Goal: Navigation & Orientation: Find specific page/section

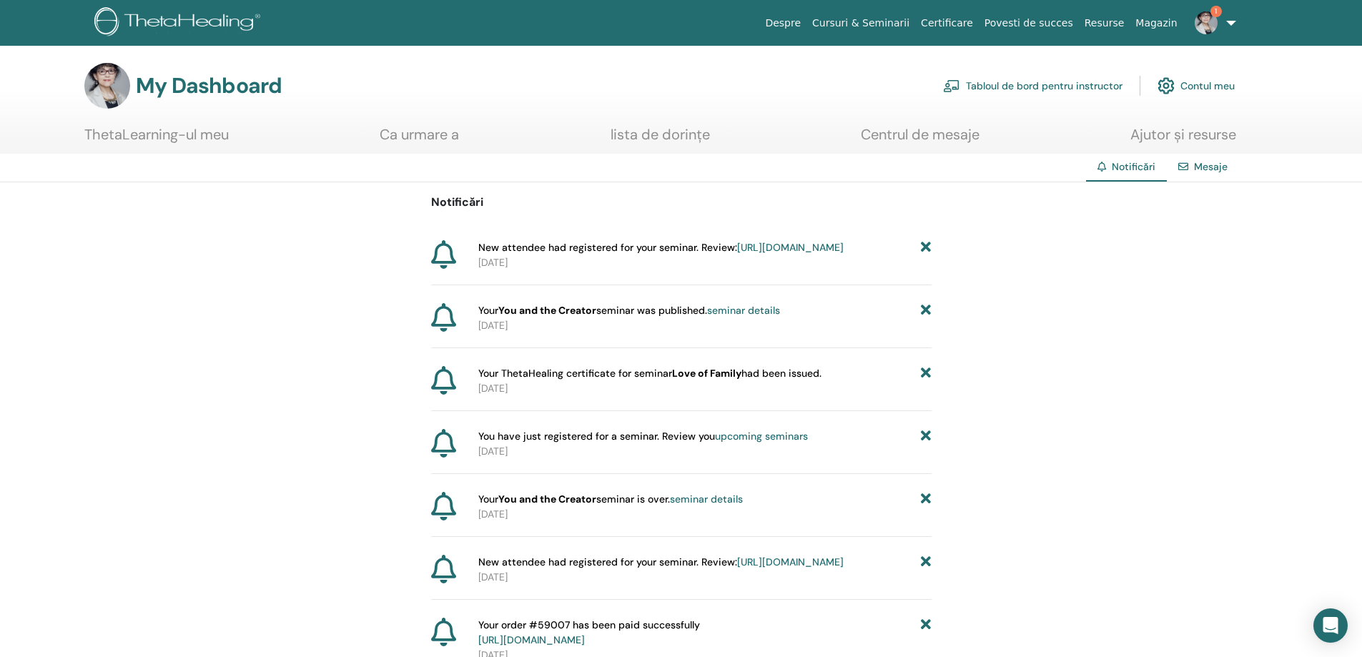
click at [1206, 22] on img at bounding box center [1206, 22] width 23 height 23
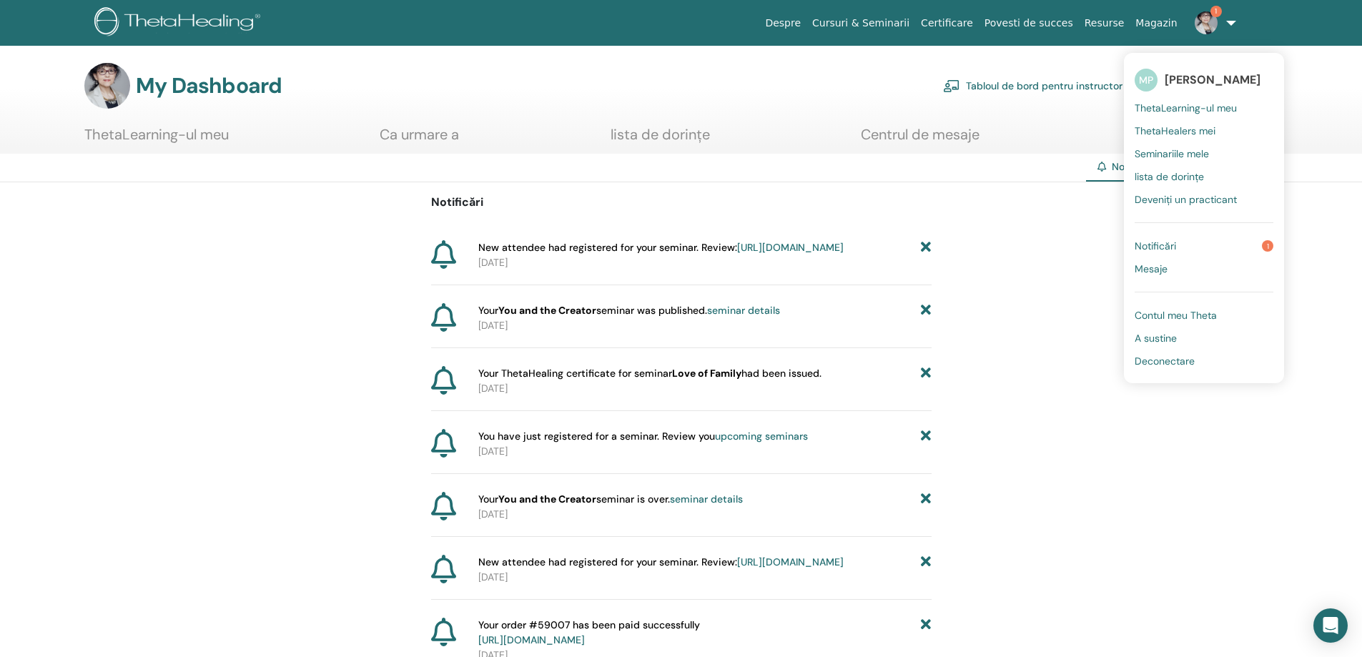
click at [1001, 84] on link "Tabloul de bord pentru instructor" at bounding box center [1032, 85] width 179 height 31
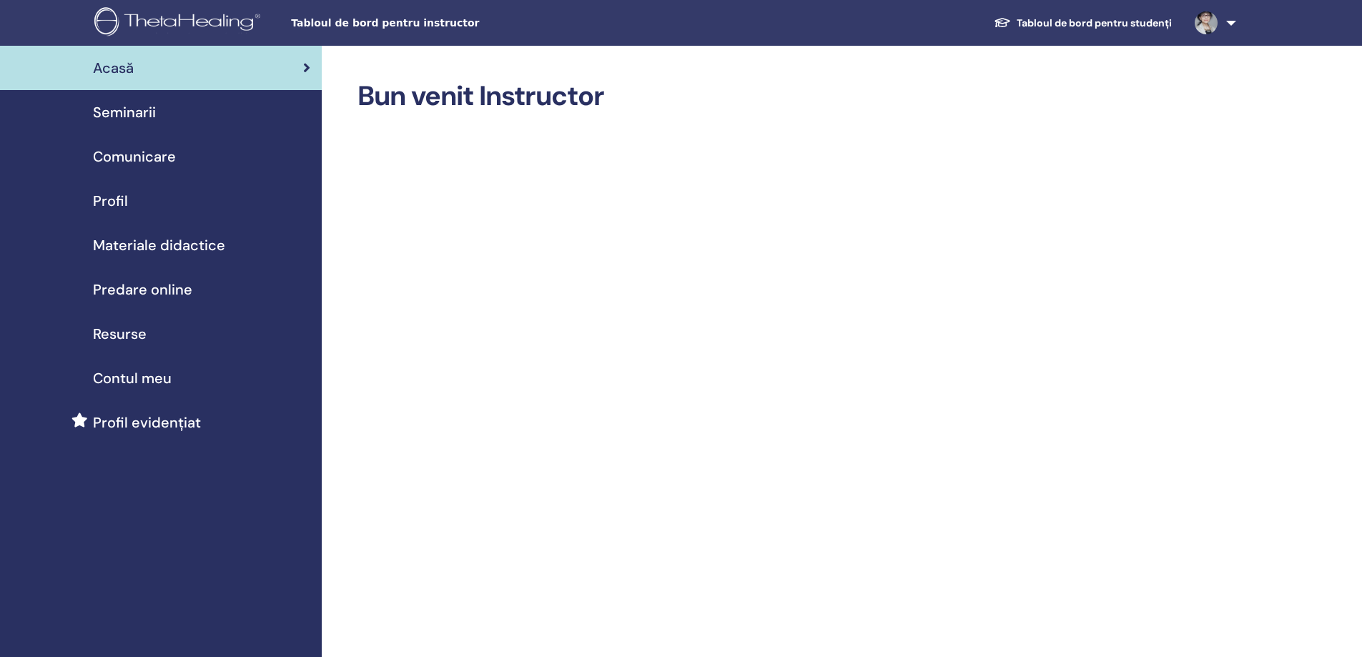
click at [132, 115] on span "Seminarii" at bounding box center [124, 112] width 63 height 21
